Goal: Obtain resource: Obtain resource

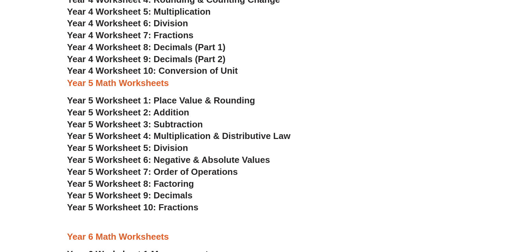
scroll to position [1213, 0]
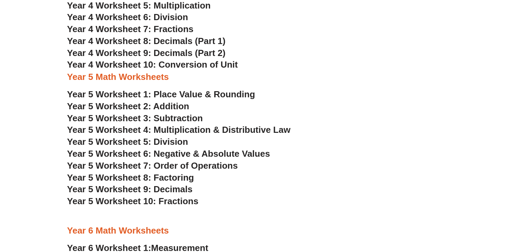
click at [199, 94] on span "Year 5 Worksheet 1: Place Value & Rounding" at bounding box center [161, 94] width 188 height 10
click at [177, 138] on span "Year 5 Worksheet 5: Division" at bounding box center [127, 141] width 121 height 10
click at [183, 179] on span "Year 5 Worksheet 8: Factoring" at bounding box center [130, 177] width 127 height 10
click at [179, 104] on span "Year 5 Worksheet 2: Addition" at bounding box center [128, 106] width 122 height 10
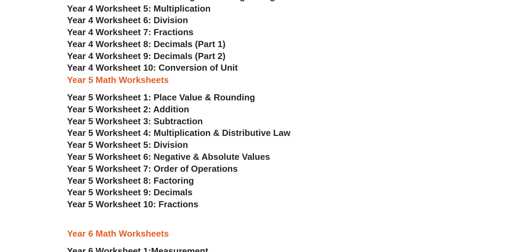
click at [164, 18] on span "Year 4 Worksheet 6: Division" at bounding box center [127, 20] width 121 height 10
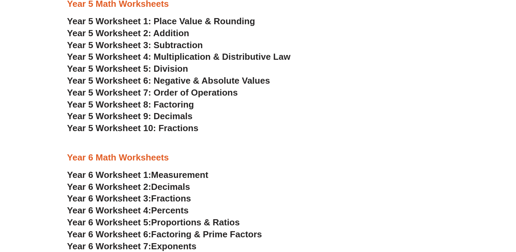
scroll to position [1293, 0]
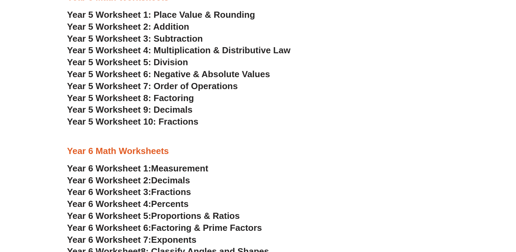
click at [185, 37] on span "Year 5 Worksheet 3: Subtraction" at bounding box center [135, 38] width 136 height 10
click at [224, 17] on span "Year 5 Worksheet 1: Place Value & Rounding" at bounding box center [161, 15] width 188 height 10
click at [172, 96] on span "Year 5 Worksheet 8: Factoring" at bounding box center [130, 98] width 127 height 10
